Goal: Book appointment/travel/reservation

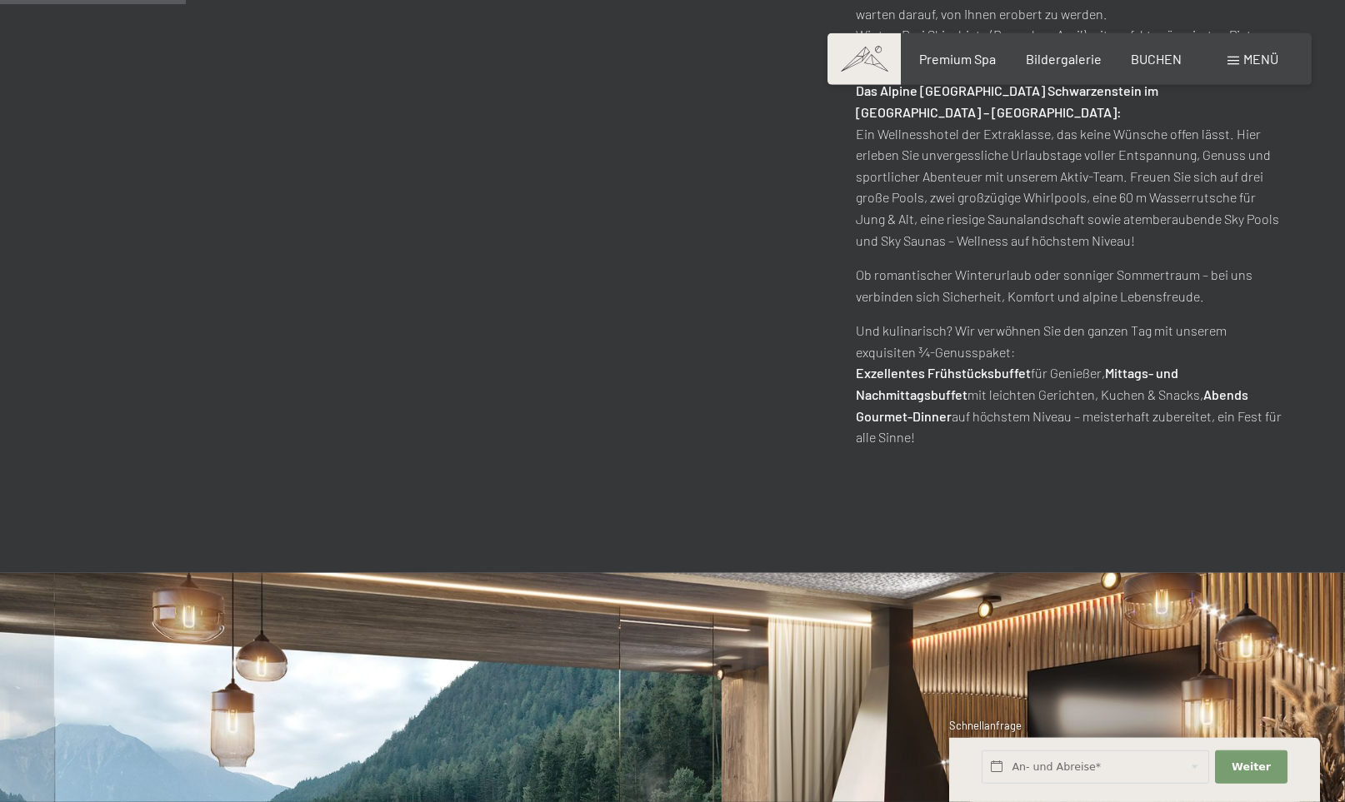
scroll to position [1190, 0]
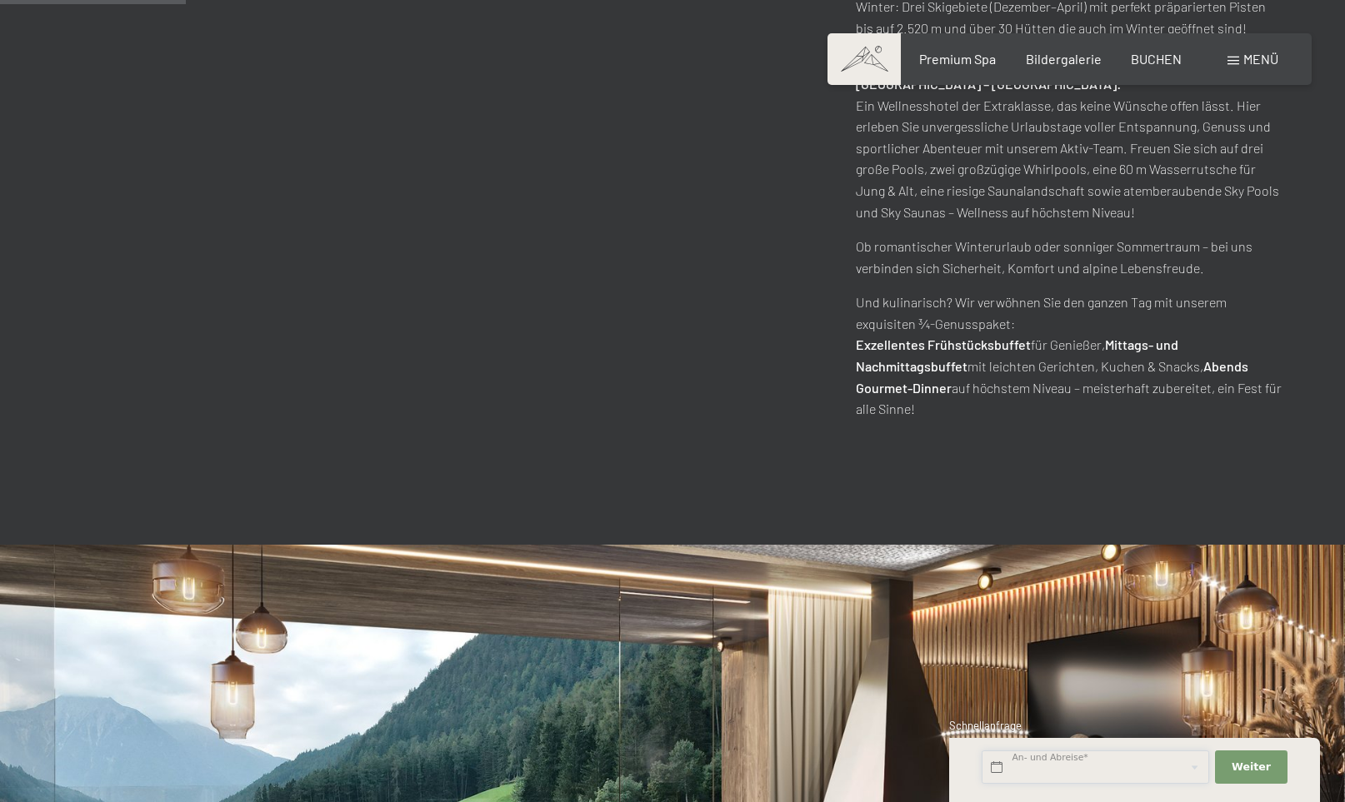
click at [1081, 766] on input "text" at bounding box center [1094, 768] width 227 height 34
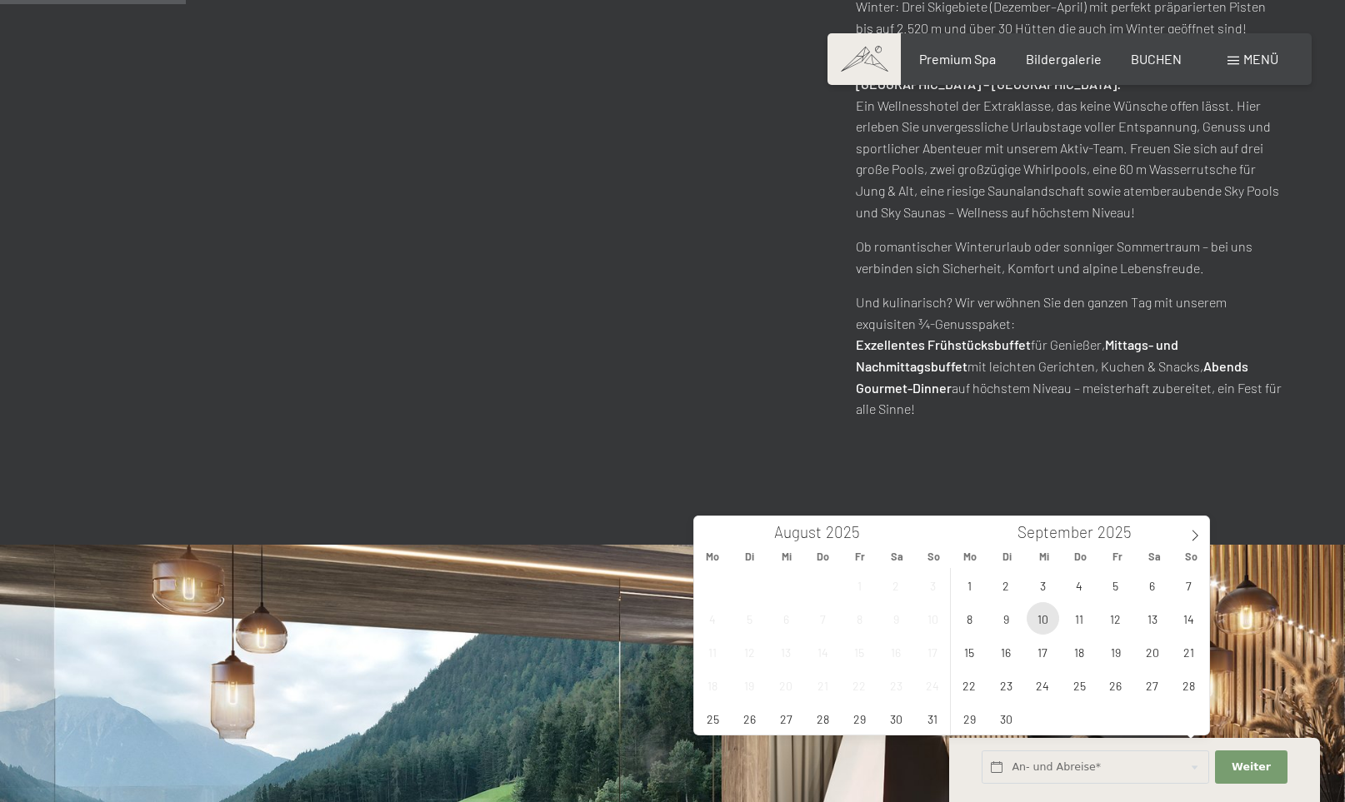
click at [1044, 619] on span "10" at bounding box center [1042, 618] width 32 height 32
click at [1190, 621] on span "14" at bounding box center [1188, 618] width 32 height 32
type input "Mi. [DATE] - So. [DATE]"
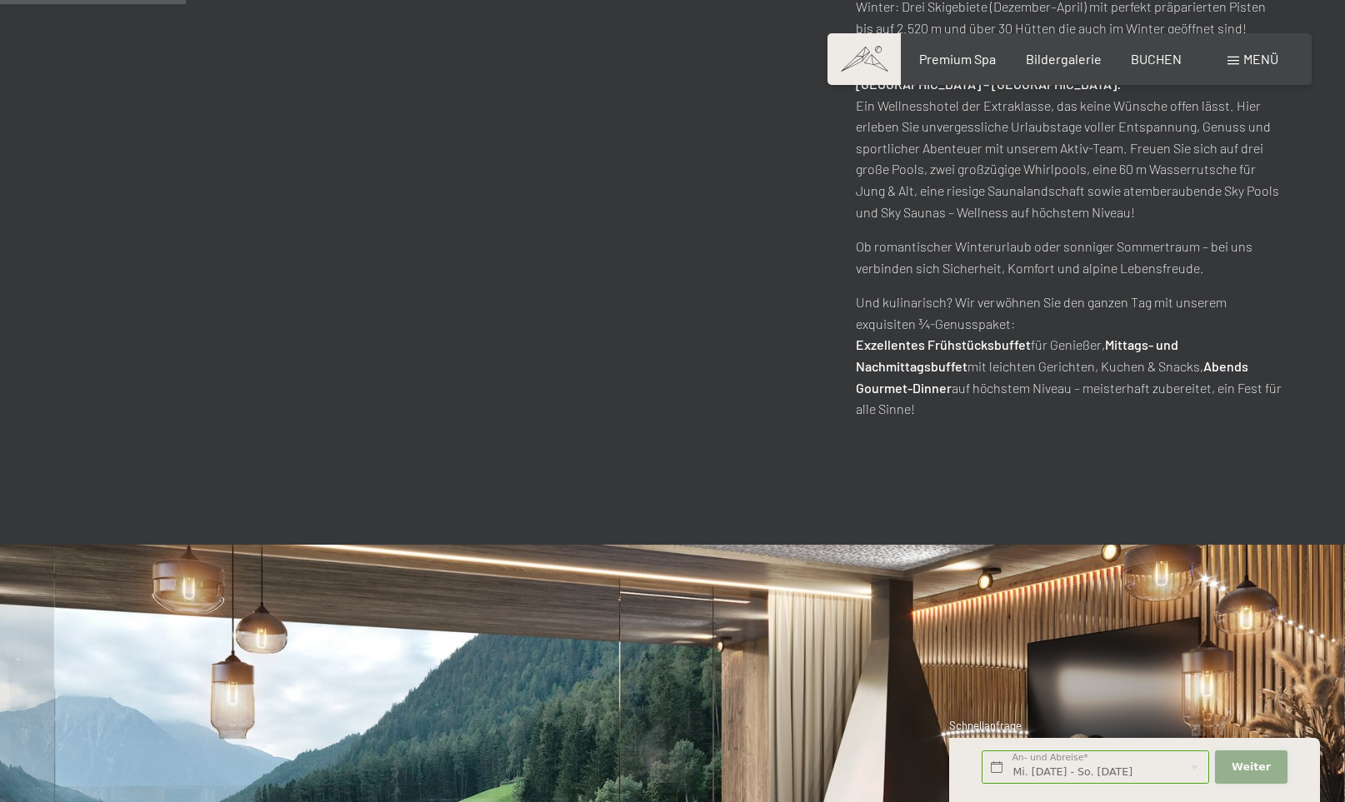
click at [1250, 761] on span "Weiter" at bounding box center [1250, 767] width 39 height 15
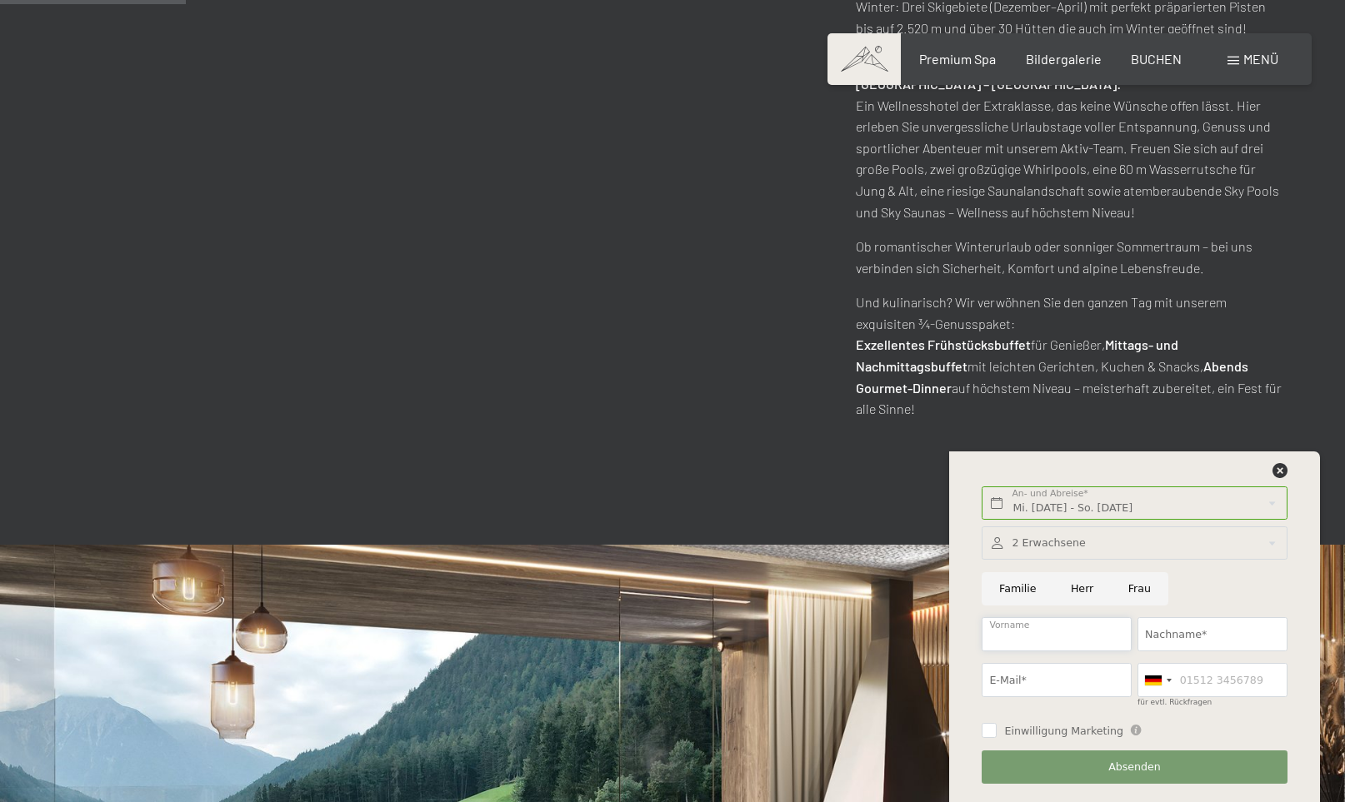
click at [1052, 633] on input "Vorname" at bounding box center [1056, 634] width 150 height 34
type input "[PERSON_NAME]"
type input "[PERSON_NAME][EMAIL_ADDRESS][PERSON_NAME][DOMAIN_NAME]"
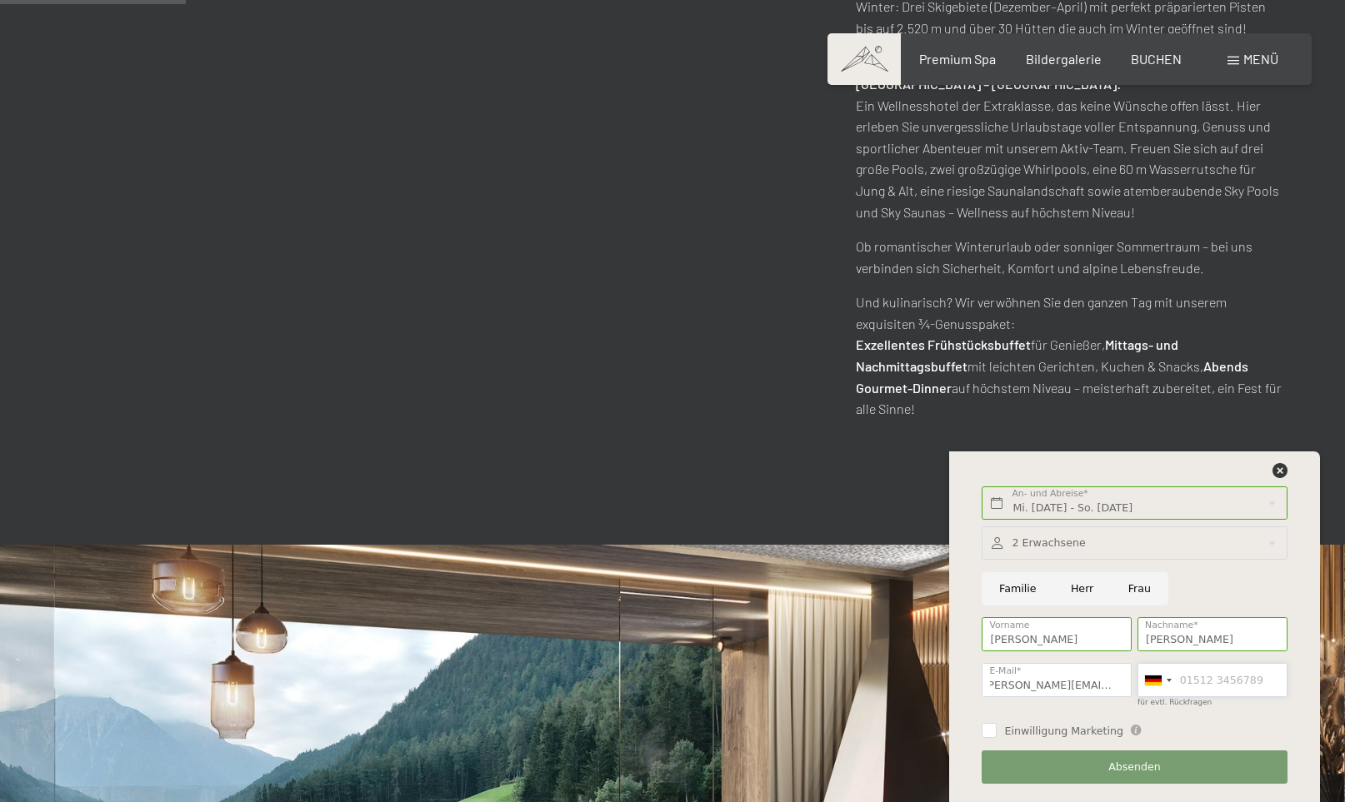
click at [1204, 681] on input "für evtl. Rückfragen" at bounding box center [1212, 680] width 150 height 34
type input "[PHONE_NUMBER]"
click at [1071, 545] on div at bounding box center [1133, 544] width 305 height 34
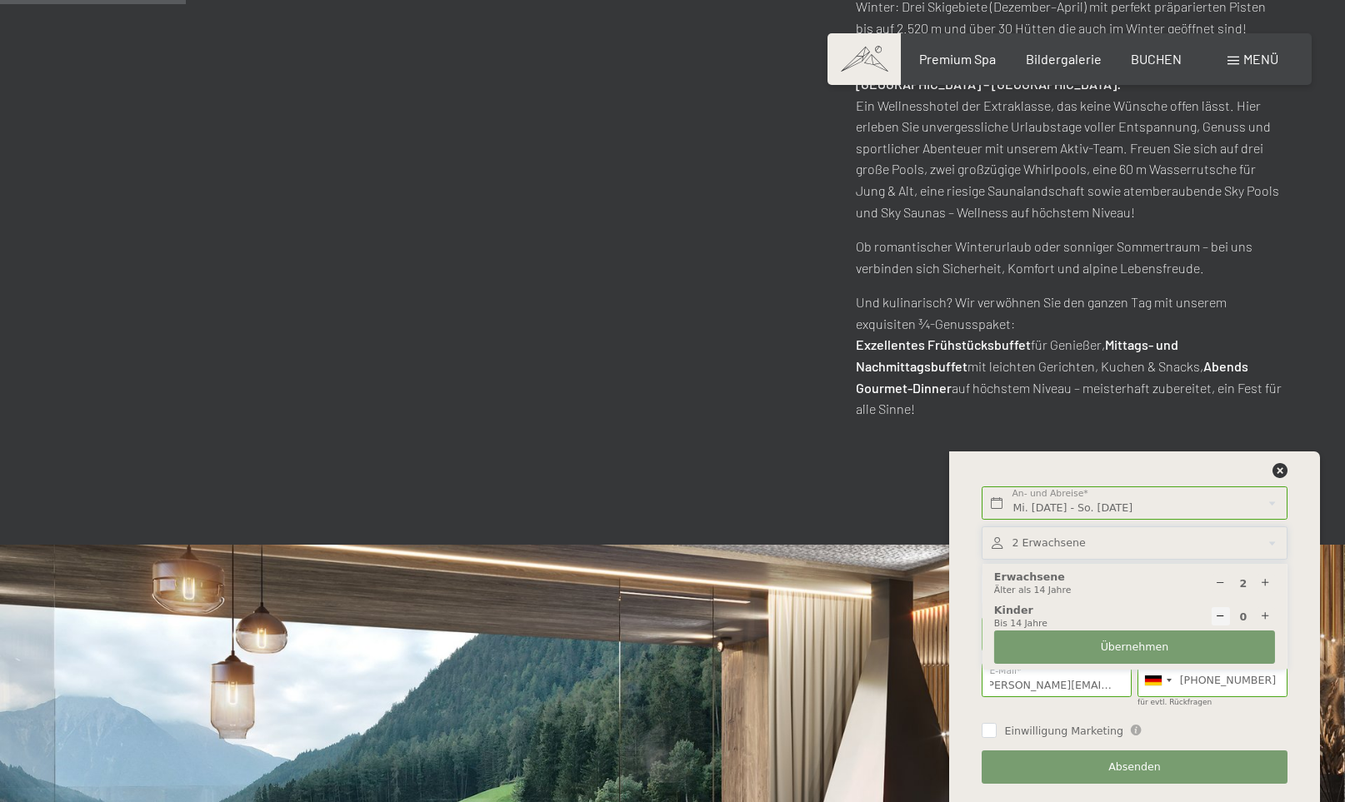
click at [1262, 616] on icon at bounding box center [1265, 617] width 11 height 11
type input "1"
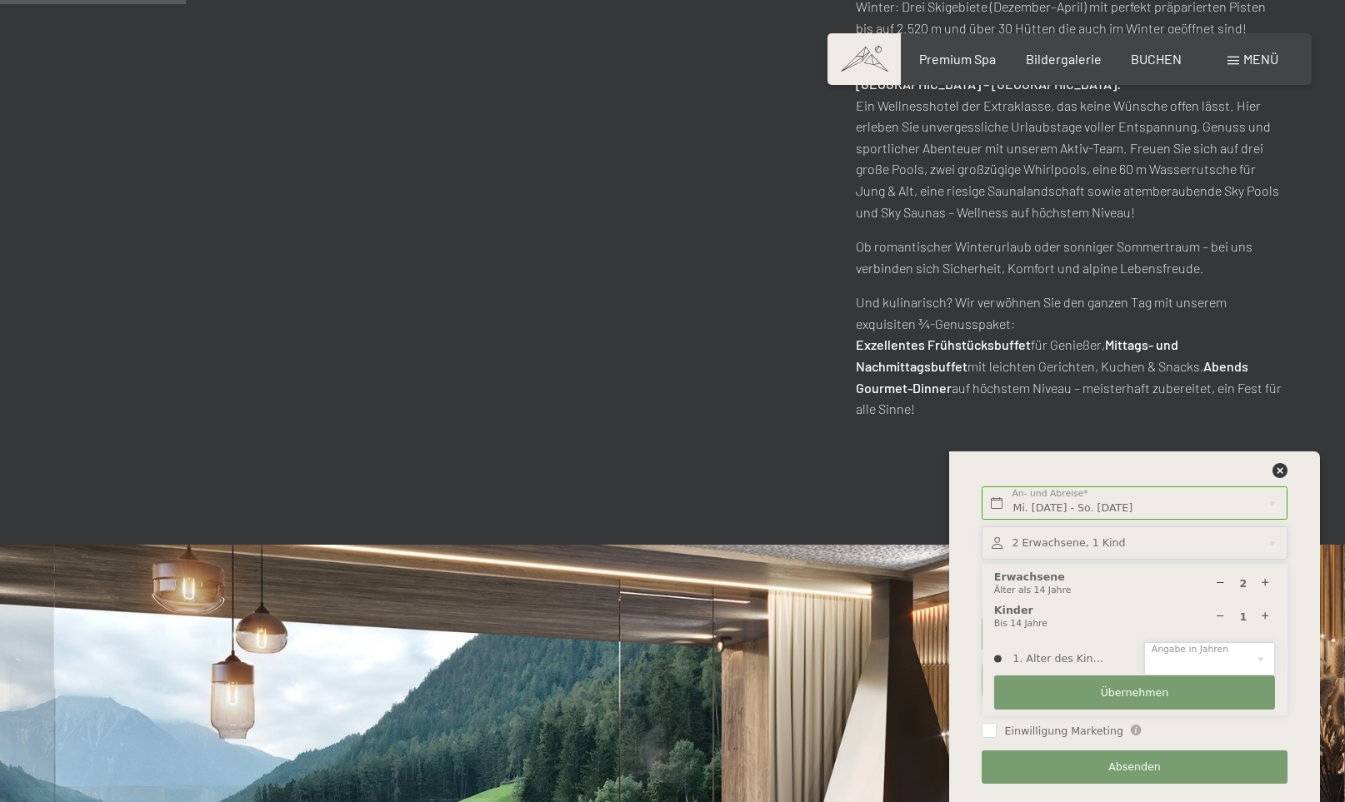
click at [1144, 642] on select "0 1 2 3 4 5 6 7 8 9 10 11 12 13 14" at bounding box center [1209, 659] width 131 height 34
select select "13"
click option "13" at bounding box center [0, 0] width 0 height 0
click at [1144, 687] on span "Übernehmen" at bounding box center [1135, 693] width 68 height 15
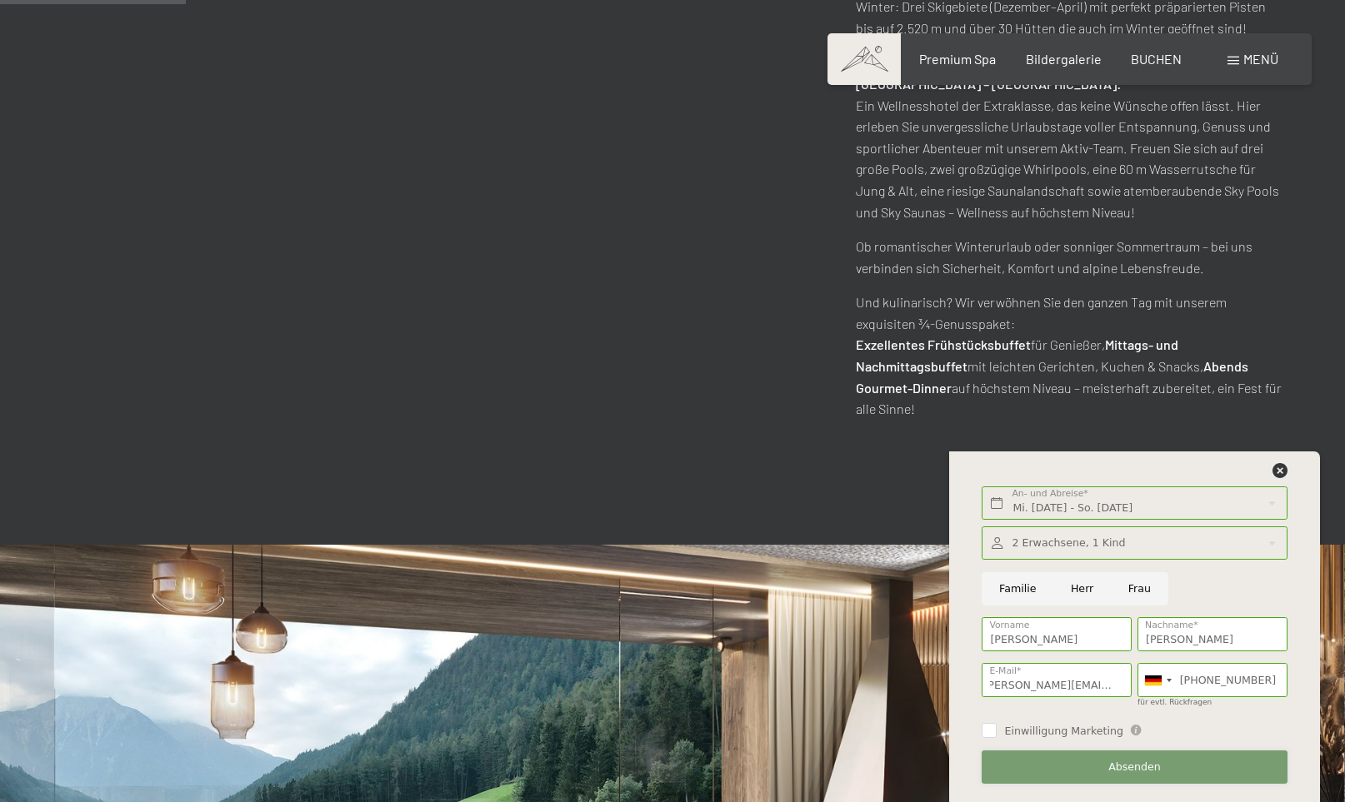
click at [1128, 766] on span "Absenden" at bounding box center [1134, 767] width 52 height 15
